Goal: Navigation & Orientation: Find specific page/section

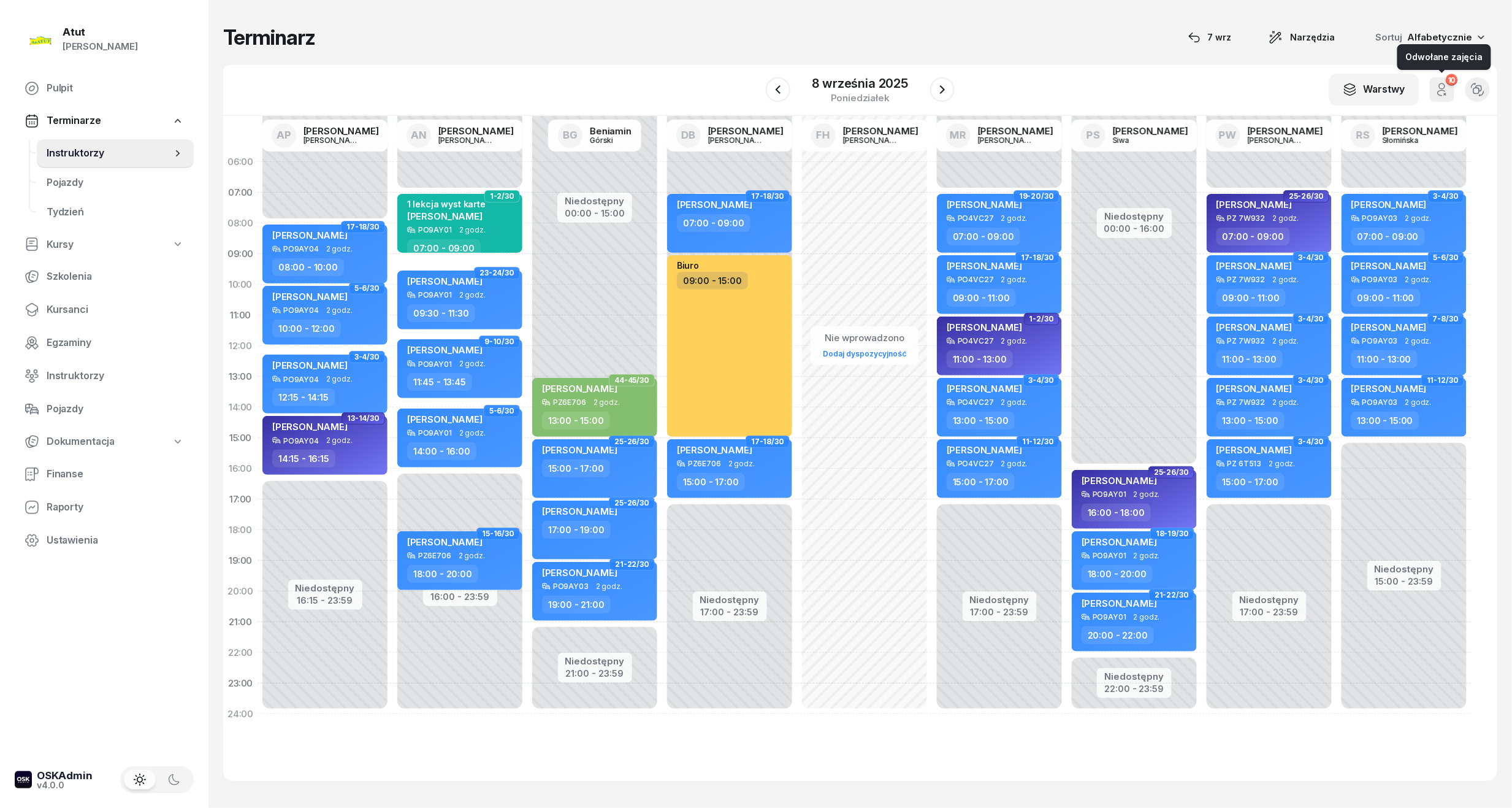
click at [1437, 91] on icon "button" at bounding box center [1442, 89] width 15 height 15
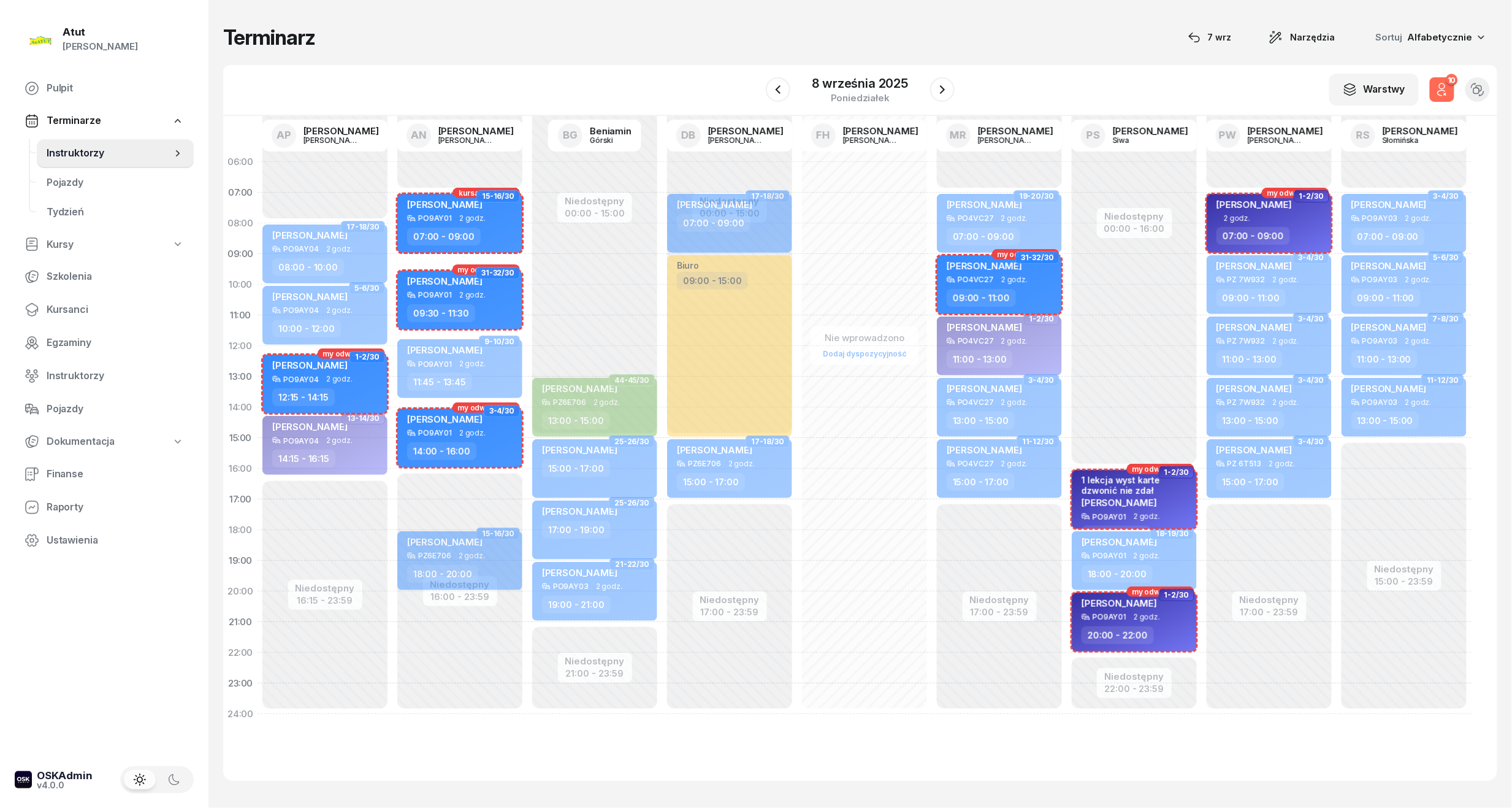
click at [1437, 91] on icon "button" at bounding box center [1442, 89] width 15 height 15
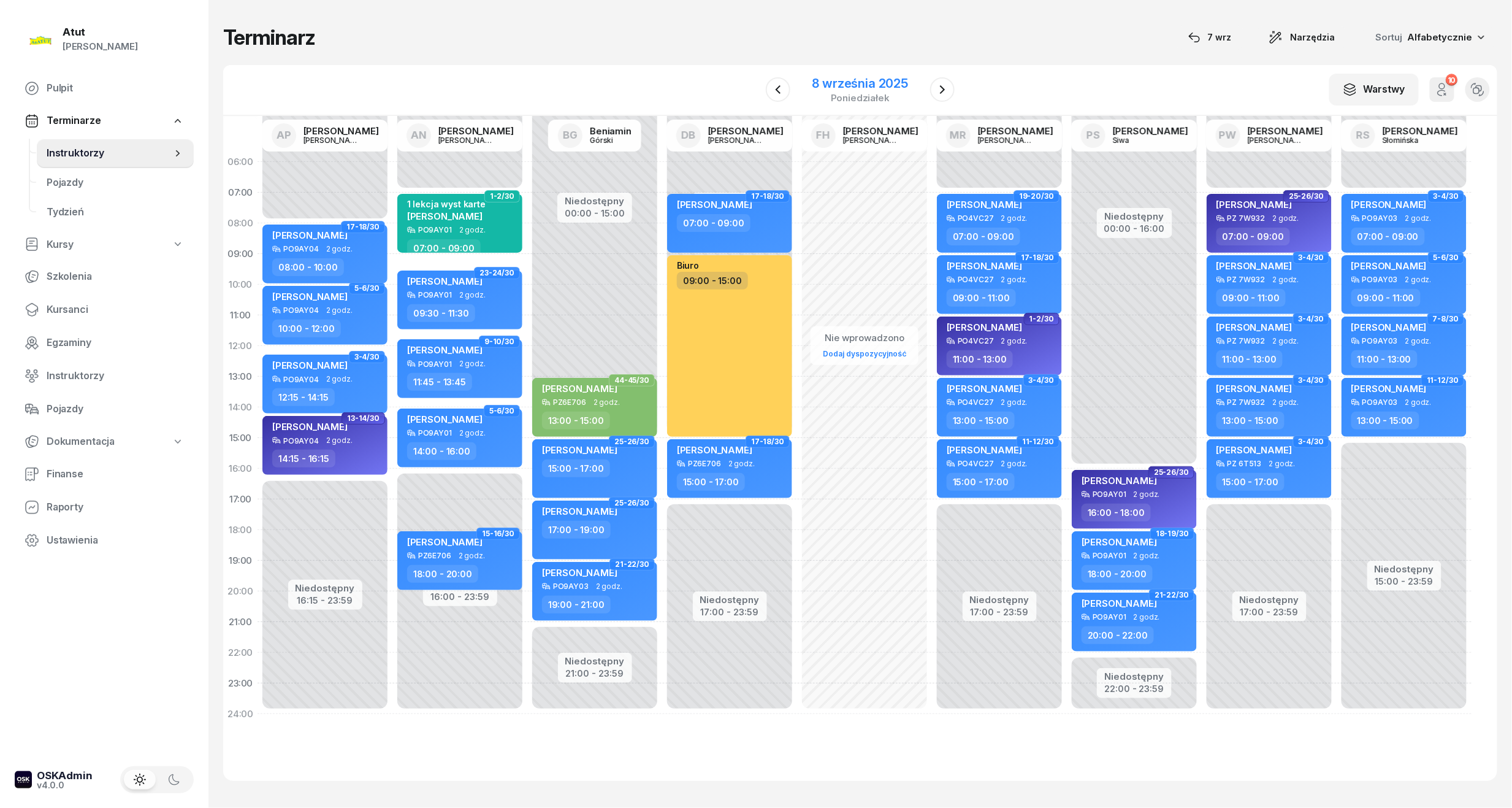
click at [868, 79] on div "8 września 2025" at bounding box center [861, 84] width 96 height 13
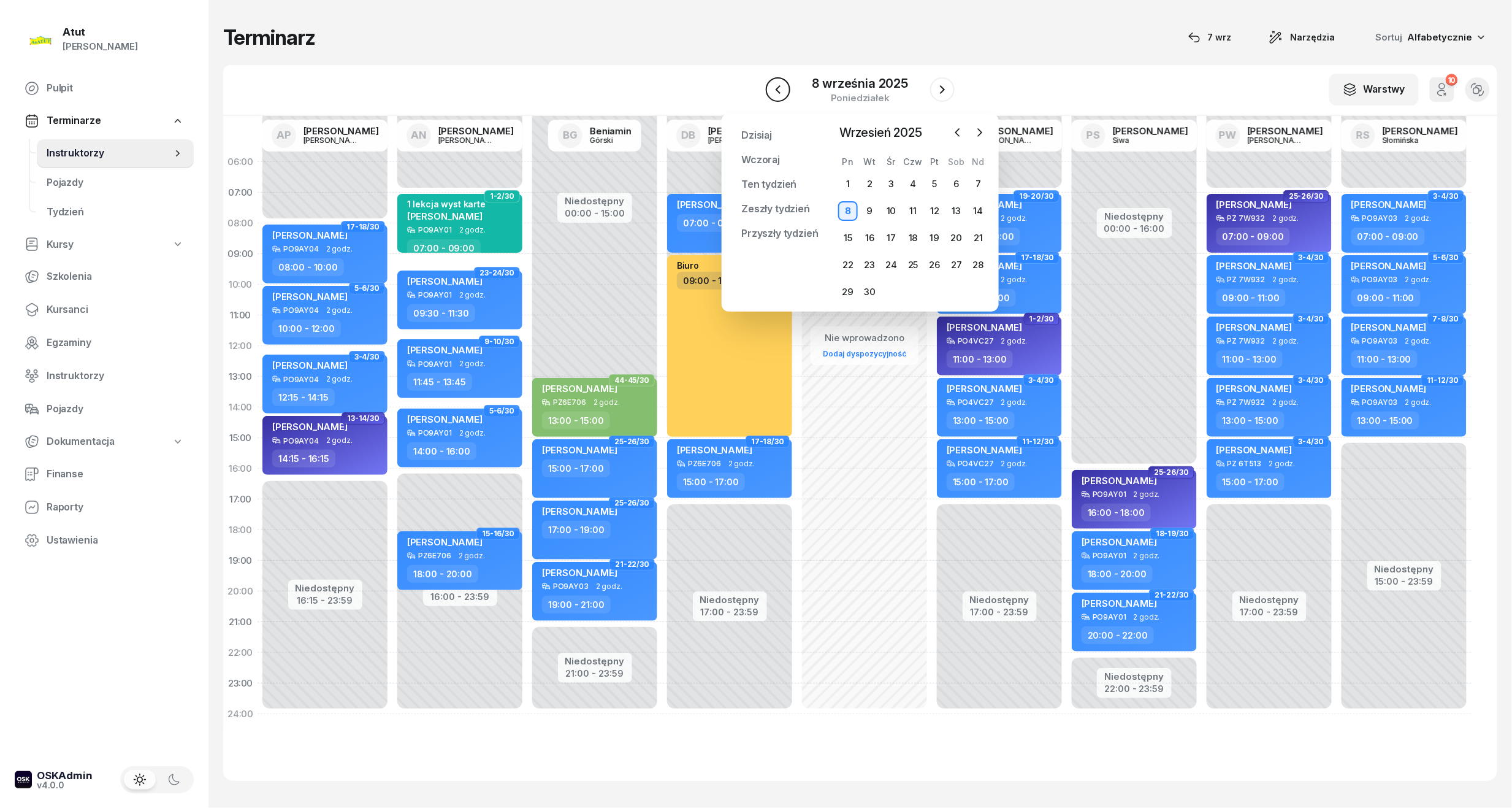
click at [775, 87] on icon "button" at bounding box center [778, 89] width 15 height 15
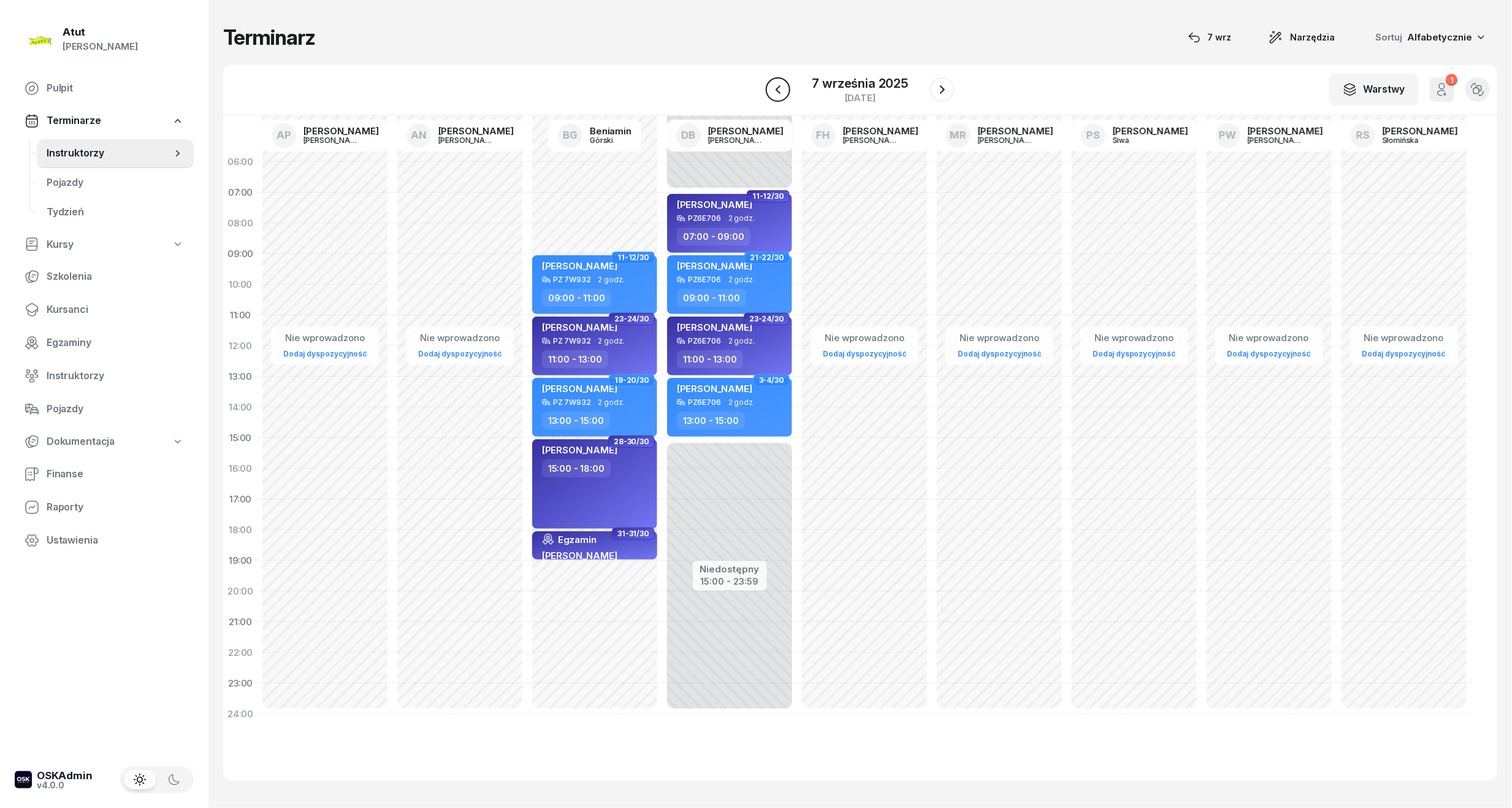
click at [785, 91] on button "button" at bounding box center [778, 89] width 24 height 24
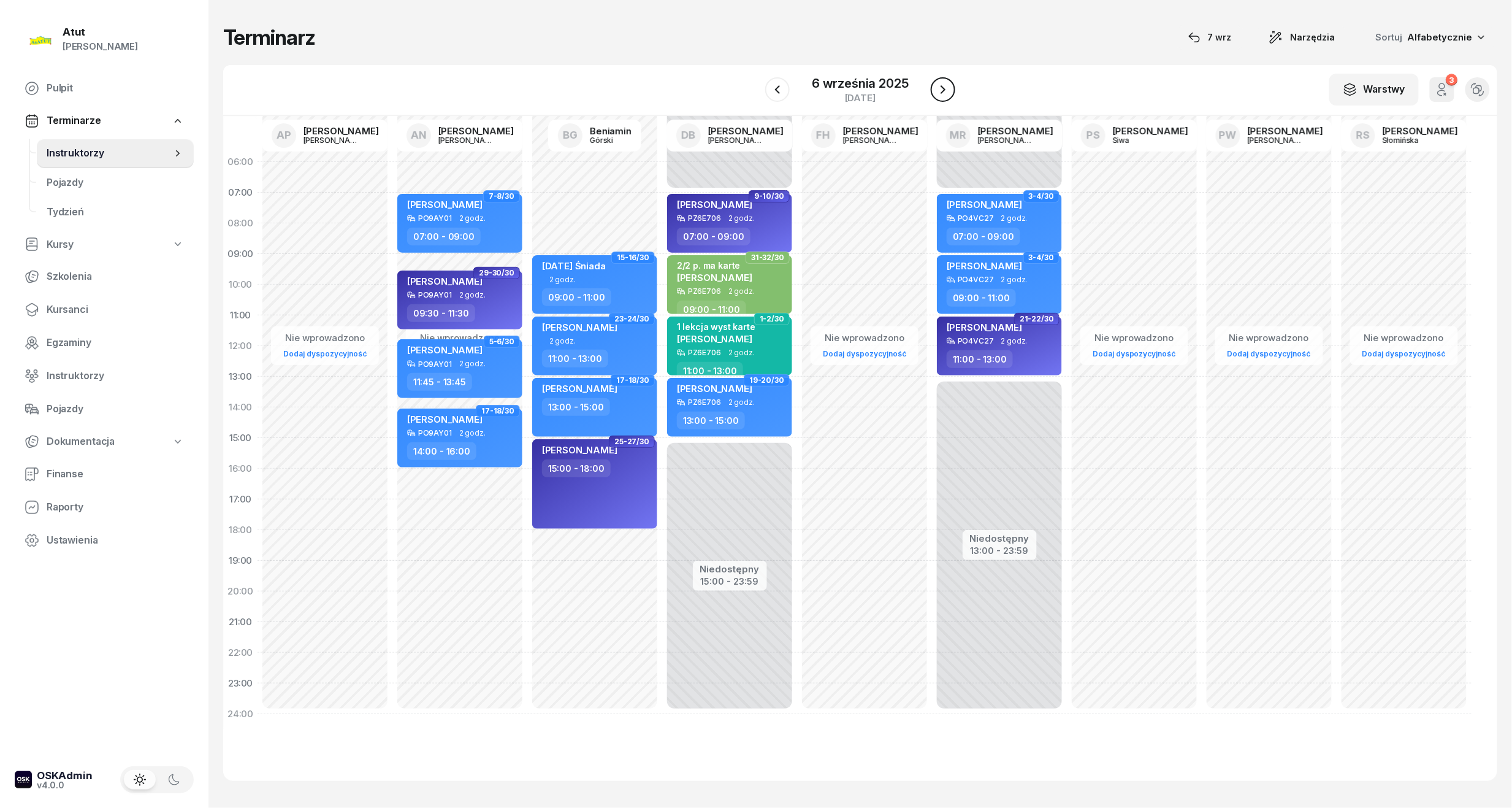
click at [943, 84] on icon "button" at bounding box center [942, 89] width 15 height 15
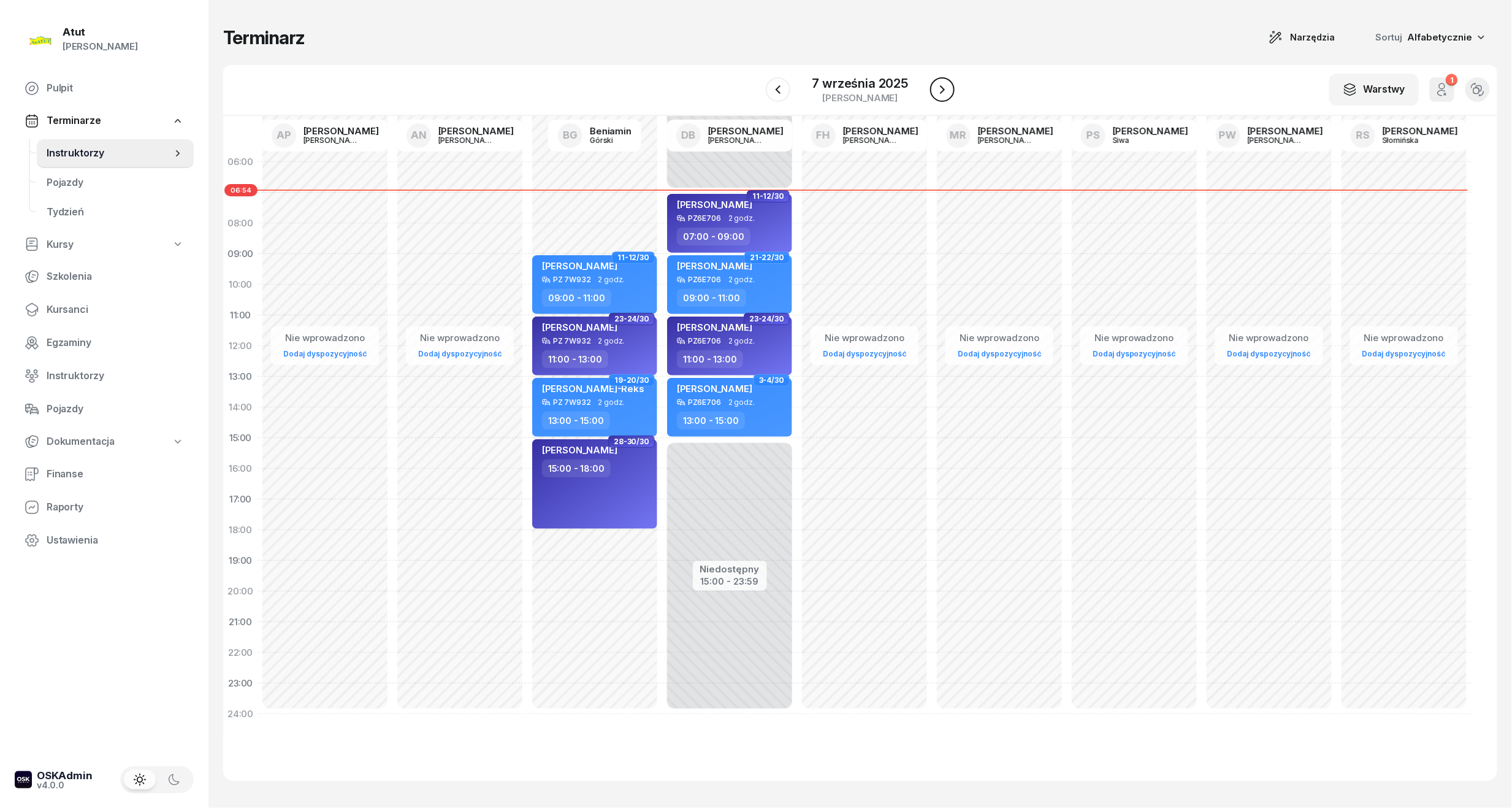
click at [945, 92] on icon "button" at bounding box center [942, 89] width 15 height 15
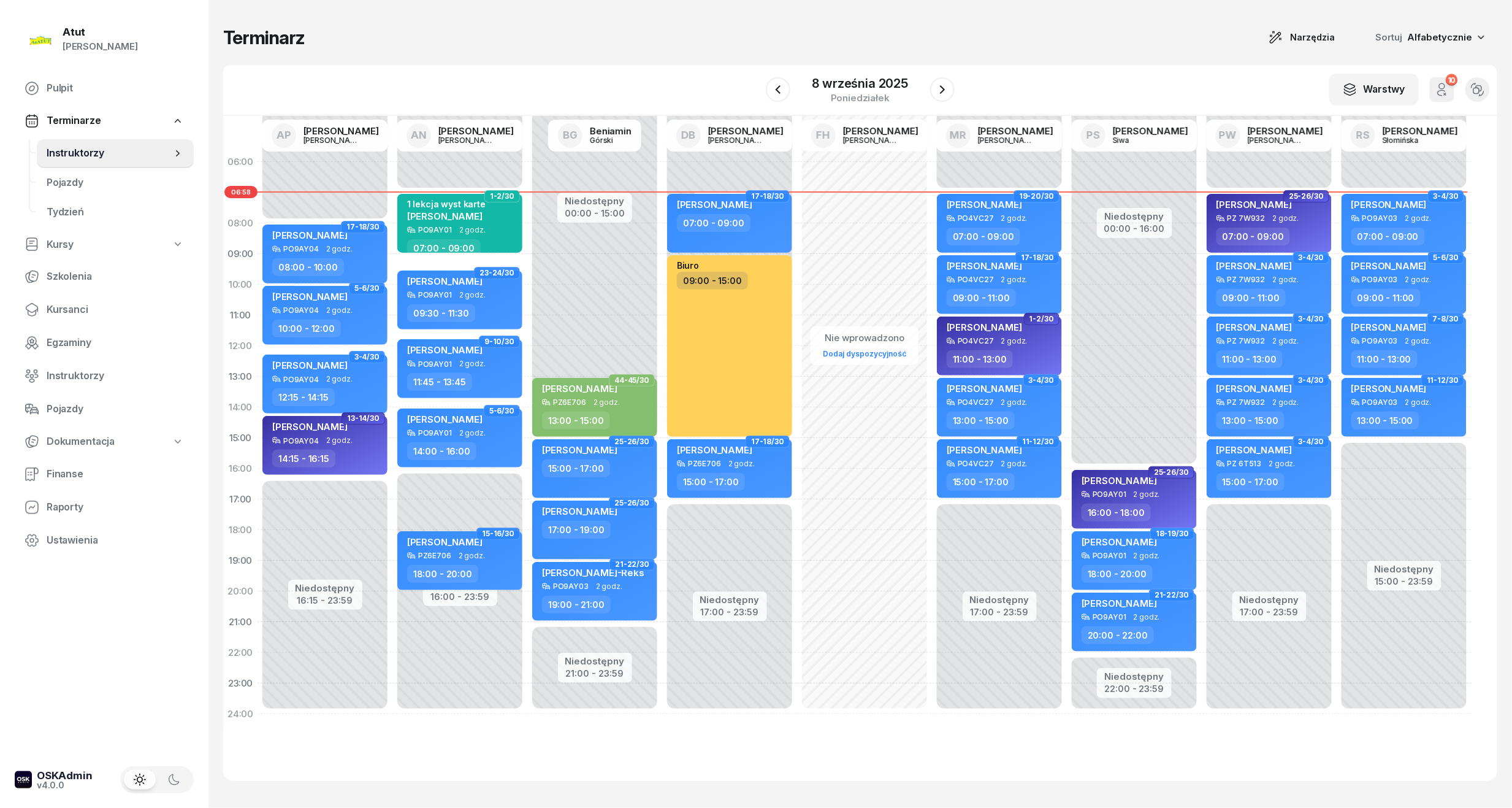
click at [81, 154] on span "Instruktorzy" at bounding box center [109, 153] width 125 height 16
click at [66, 343] on span "Egzaminy" at bounding box center [115, 343] width 137 height 16
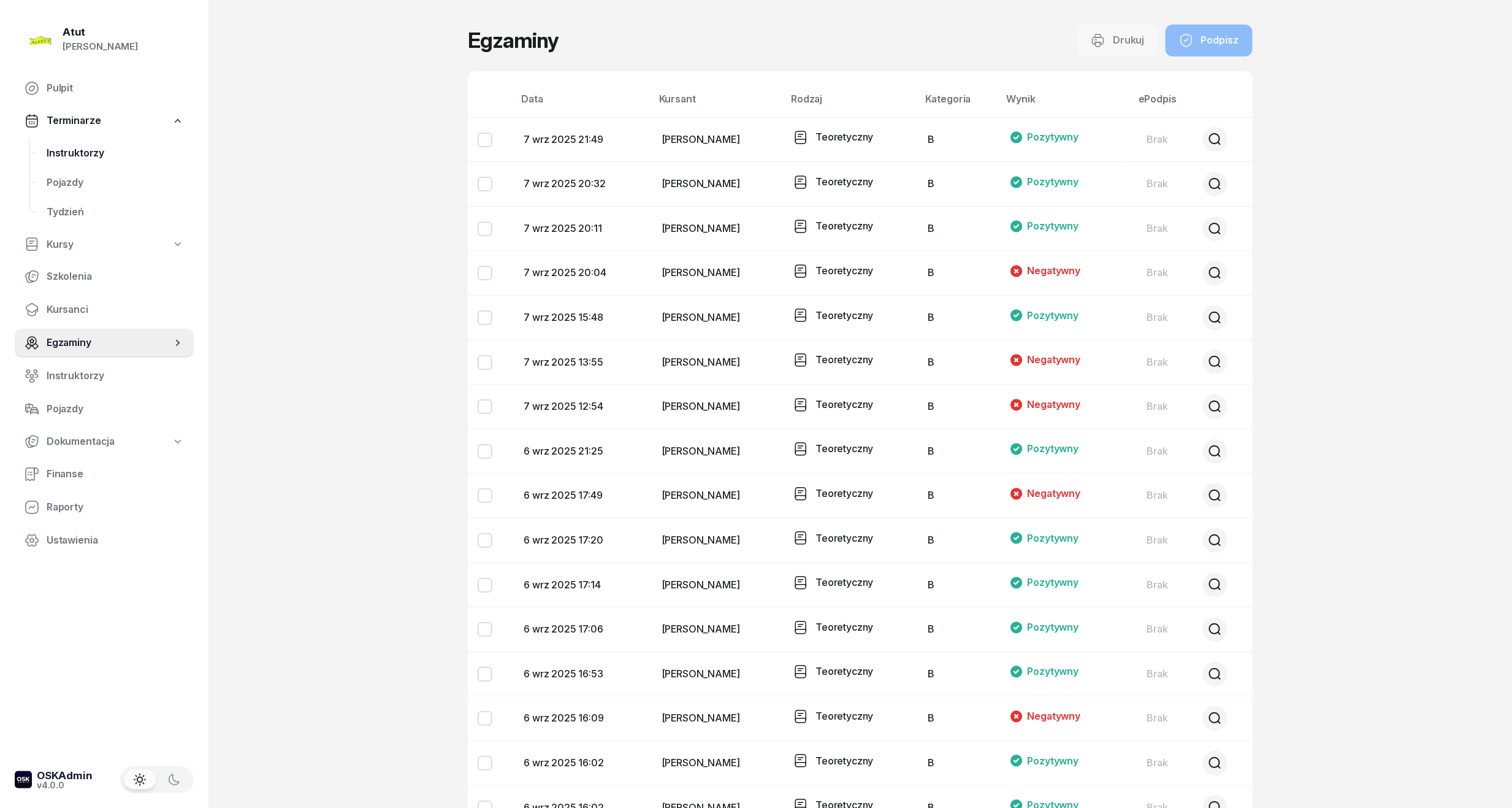
click at [68, 148] on span "Instruktorzy" at bounding box center [115, 153] width 137 height 16
